Goal: Book appointment/travel/reservation

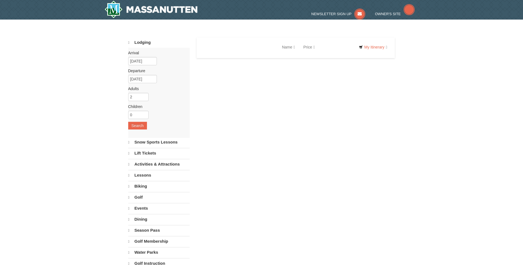
select select "10"
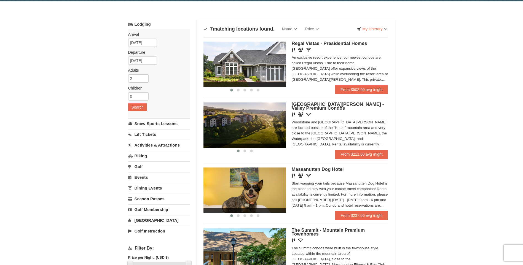
scroll to position [28, 0]
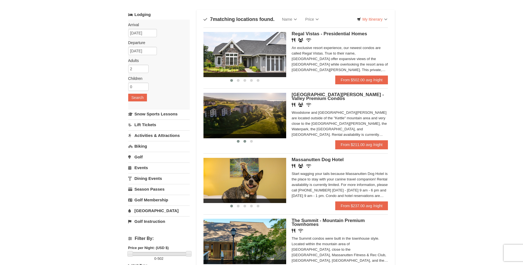
click at [245, 142] on span at bounding box center [245, 141] width 3 height 3
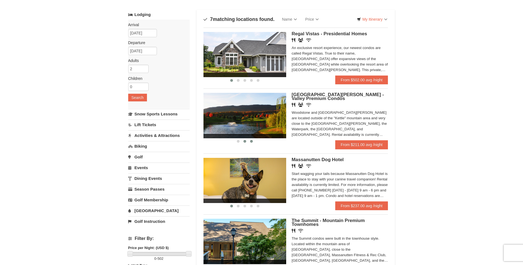
click at [253, 142] on span at bounding box center [251, 141] width 3 height 3
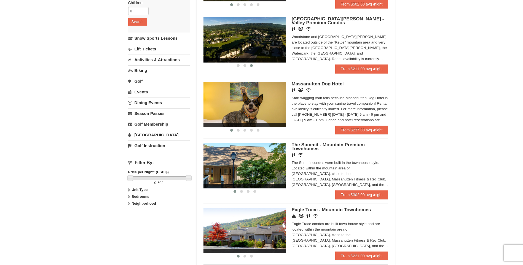
scroll to position [138, 0]
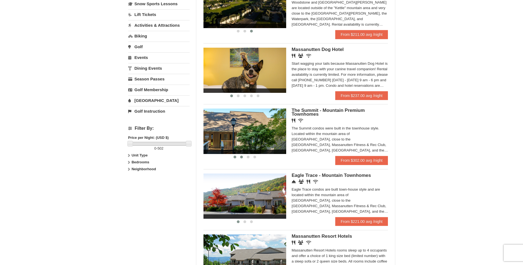
click at [242, 156] on span at bounding box center [241, 157] width 3 height 3
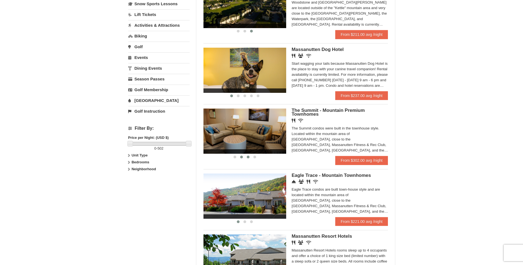
click at [249, 159] on button at bounding box center [248, 158] width 7 height 6
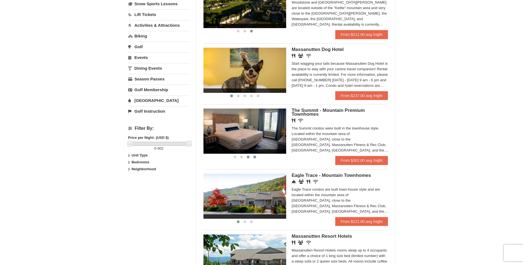
click at [254, 159] on button at bounding box center [255, 158] width 7 height 6
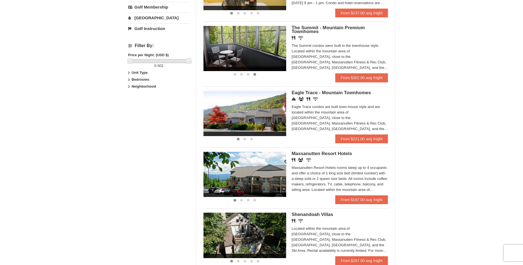
scroll to position [248, 0]
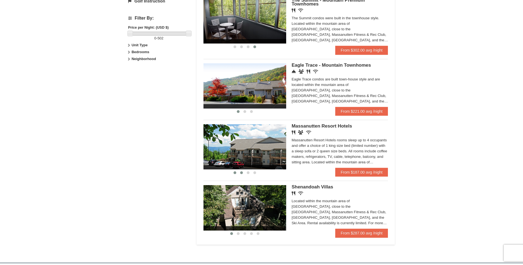
click at [242, 172] on span at bounding box center [241, 173] width 3 height 3
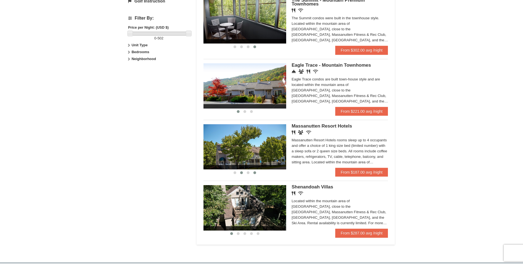
click at [255, 172] on span at bounding box center [255, 173] width 3 height 3
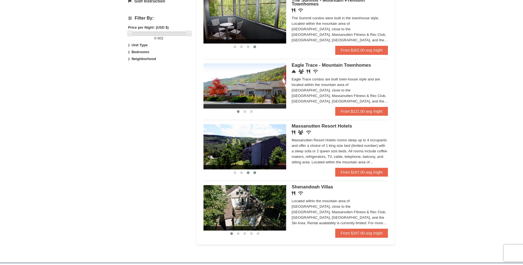
click at [250, 173] on button at bounding box center [248, 173] width 7 height 6
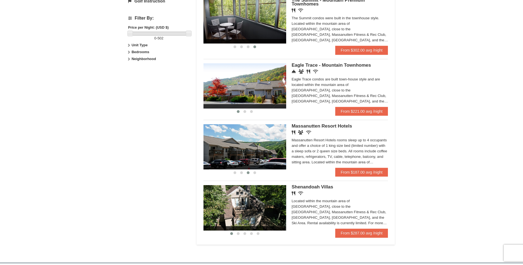
click at [312, 125] on span "Massanutten Resort Hotels" at bounding box center [322, 126] width 60 height 5
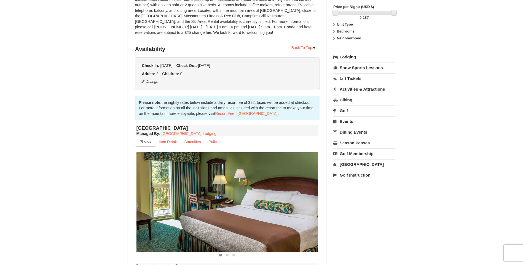
scroll to position [193, 0]
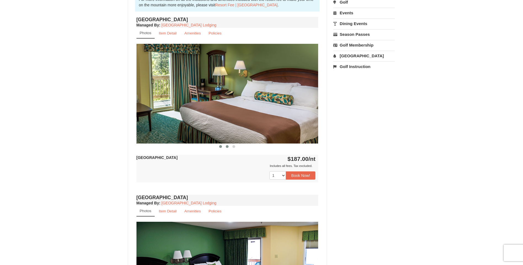
click at [227, 146] on span at bounding box center [227, 146] width 3 height 3
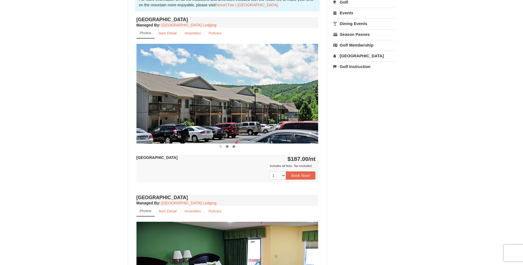
click at [237, 148] on button at bounding box center [234, 147] width 7 height 6
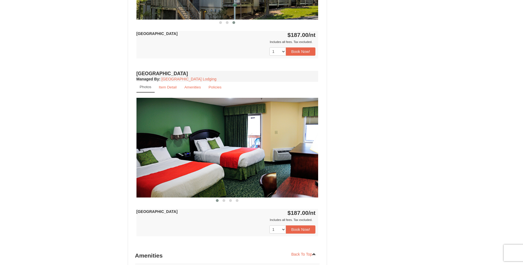
scroll to position [331, 0]
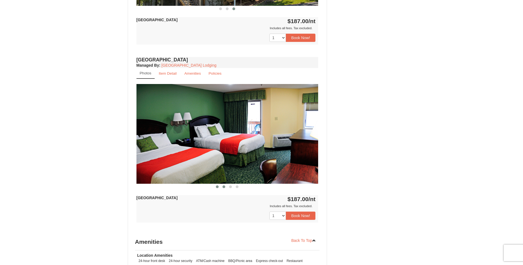
click at [224, 189] on button at bounding box center [224, 187] width 7 height 6
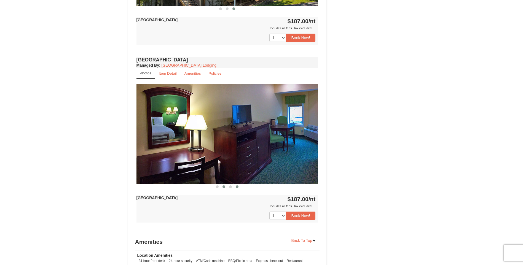
click at [235, 188] on button at bounding box center [237, 187] width 7 height 6
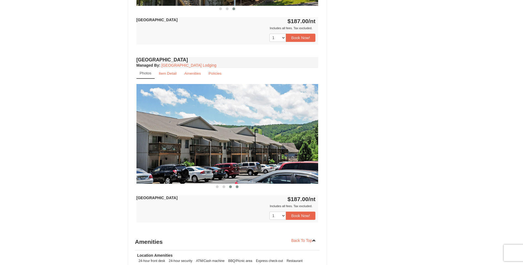
click at [230, 187] on span at bounding box center [230, 187] width 3 height 3
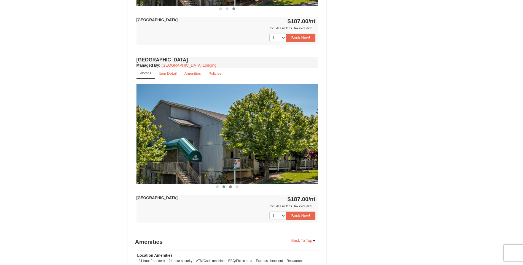
click at [222, 188] on button at bounding box center [224, 187] width 7 height 6
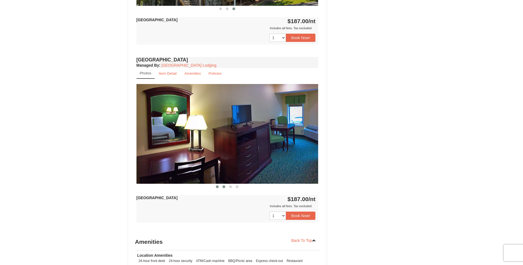
click at [218, 188] on span at bounding box center [217, 187] width 3 height 3
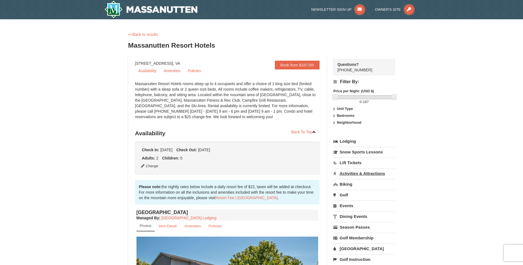
scroll to position [28, 0]
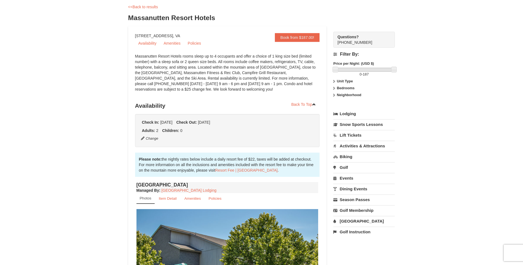
click at [348, 166] on link "Golf" at bounding box center [365, 168] width 62 height 10
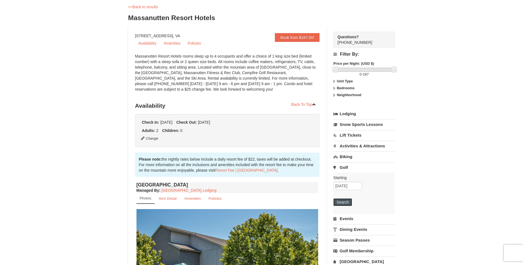
click at [348, 204] on button "Search" at bounding box center [343, 203] width 19 height 8
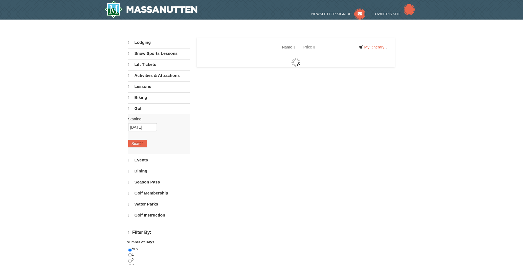
select select "10"
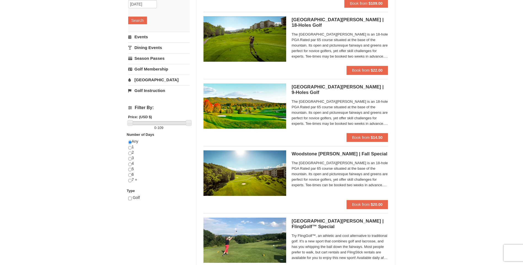
scroll to position [138, 0]
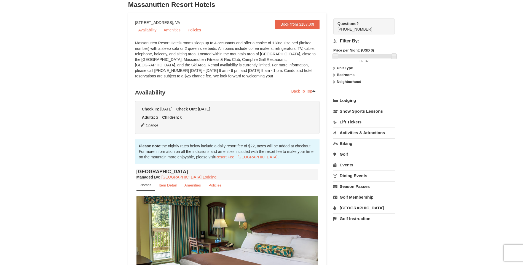
scroll to position [28, 0]
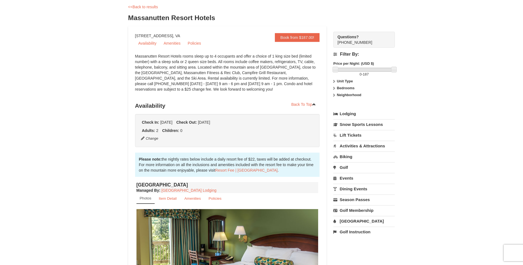
click at [356, 148] on link "Activities & Attractions" at bounding box center [365, 146] width 62 height 10
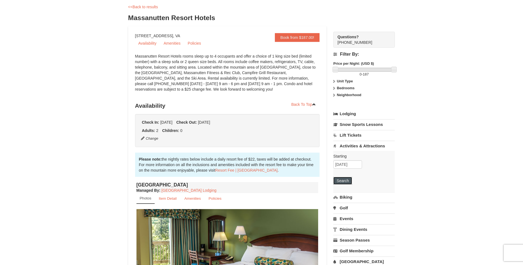
click at [347, 179] on button "Search" at bounding box center [343, 181] width 19 height 8
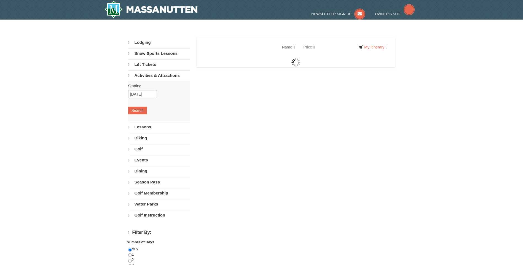
select select "10"
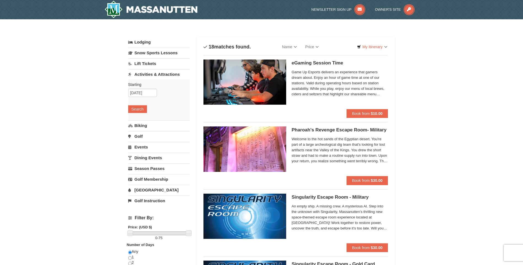
click at [142, 146] on link "Events" at bounding box center [159, 147] width 62 height 10
click at [142, 141] on button "Search" at bounding box center [137, 142] width 19 height 8
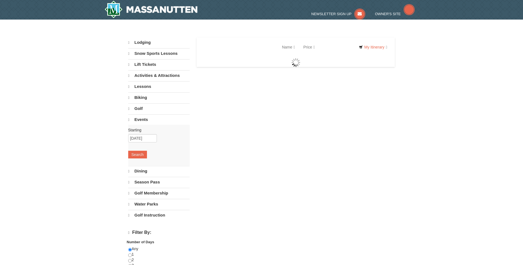
select select "10"
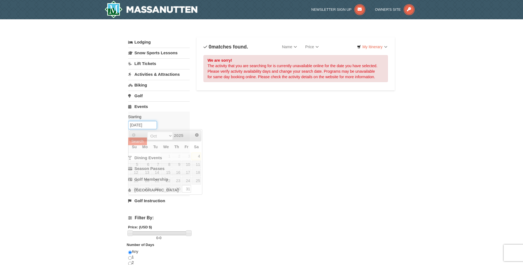
click at [138, 123] on input "10/31/2025" at bounding box center [142, 125] width 29 height 8
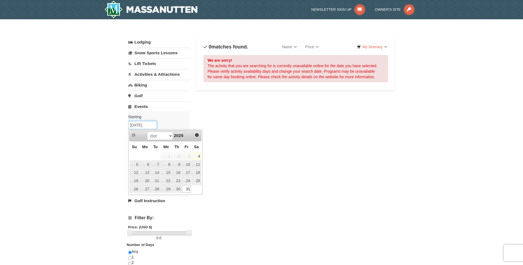
click at [134, 126] on input "10/31/2025" at bounding box center [142, 125] width 29 height 8
click at [138, 124] on input "11/31/2025" at bounding box center [142, 125] width 29 height 8
type input "11/1/2025"
click at [291, 137] on div "Lodging Arrival Please format dates MM/DD/YYYY Please format dates MM/DD/YYYY 1…" at bounding box center [261, 179] width 267 height 284
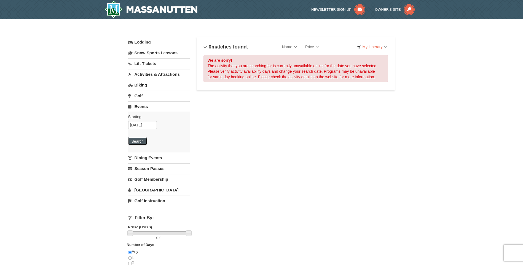
click at [137, 142] on button "Search" at bounding box center [137, 142] width 19 height 8
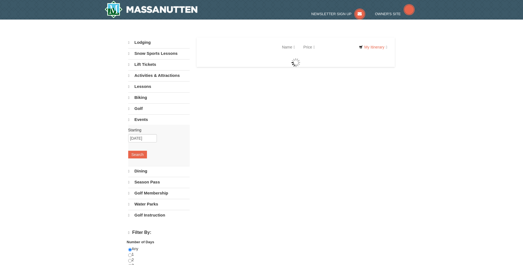
select select "10"
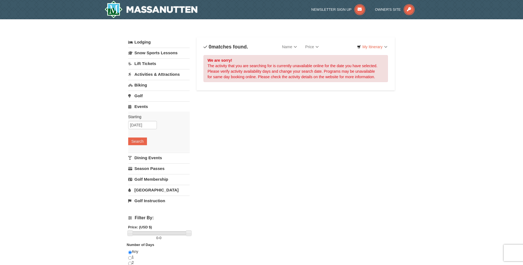
click at [135, 107] on link "Events" at bounding box center [159, 107] width 62 height 10
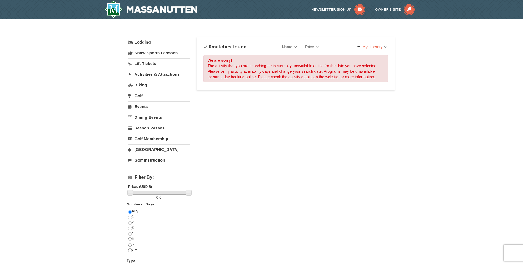
click at [158, 72] on link "Activities & Attractions" at bounding box center [159, 74] width 62 height 10
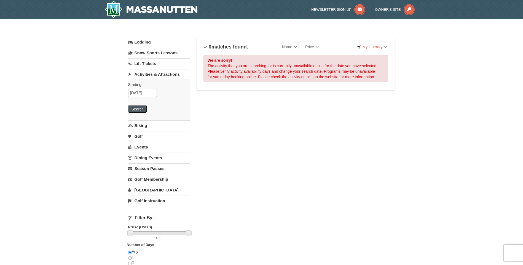
click at [139, 111] on button "Search" at bounding box center [137, 109] width 19 height 8
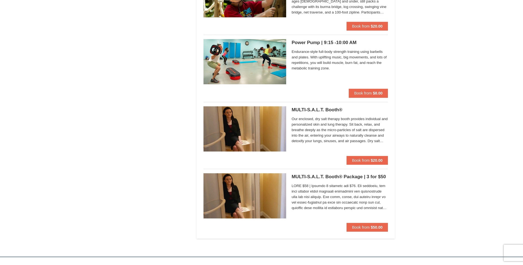
scroll to position [1352, 0]
